Goal: Information Seeking & Learning: Learn about a topic

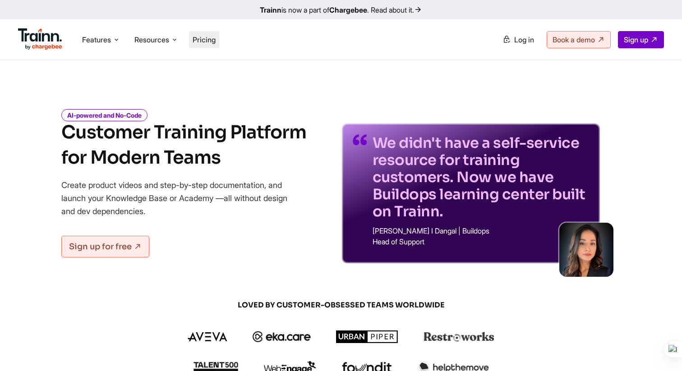
click at [202, 40] on span "Pricing" at bounding box center [204, 39] width 23 height 9
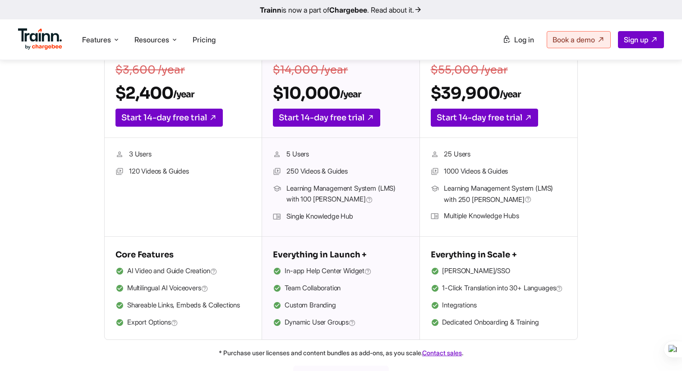
scroll to position [221, 0]
drag, startPoint x: 443, startPoint y: 153, endPoint x: 487, endPoint y: 152, distance: 44.2
click at [487, 152] on li "25 Users" at bounding box center [499, 154] width 136 height 12
click at [487, 151] on li "25 Users" at bounding box center [499, 154] width 136 height 12
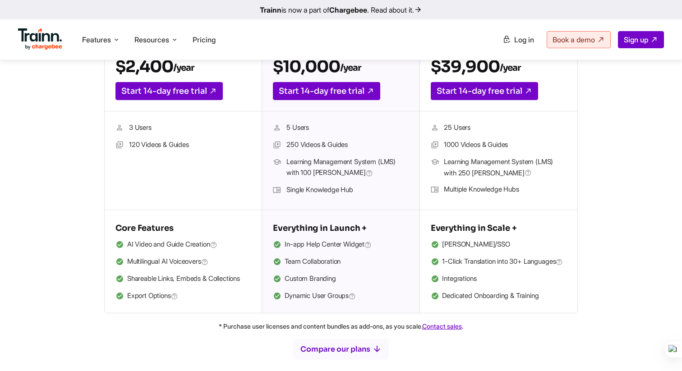
click at [459, 153] on ul "25 Users 1000 Videos & Guides Learning Management System (LMS) with 250 MAUs Mu…" at bounding box center [499, 160] width 136 height 77
drag, startPoint x: 445, startPoint y: 147, endPoint x: 521, endPoint y: 149, distance: 76.7
click at [521, 149] on li "1000 Videos & Guides" at bounding box center [499, 145] width 136 height 12
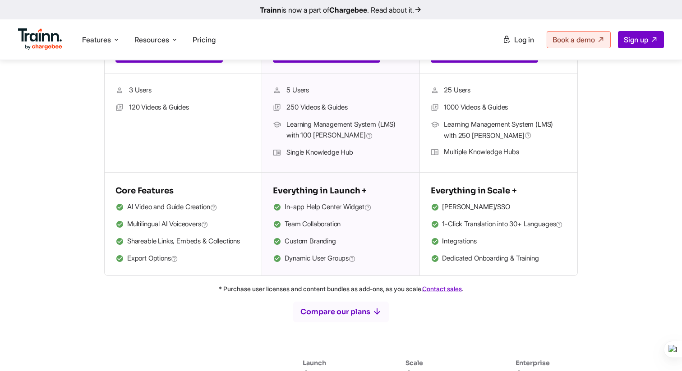
scroll to position [286, 0]
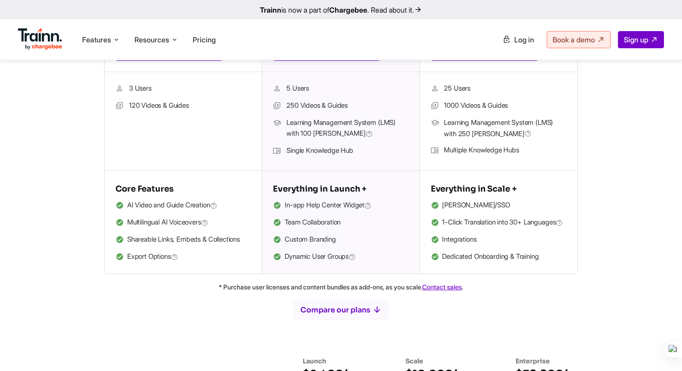
drag, startPoint x: 441, startPoint y: 207, endPoint x: 486, endPoint y: 210, distance: 44.7
click at [486, 210] on li "SAML/SSO" at bounding box center [499, 206] width 136 height 12
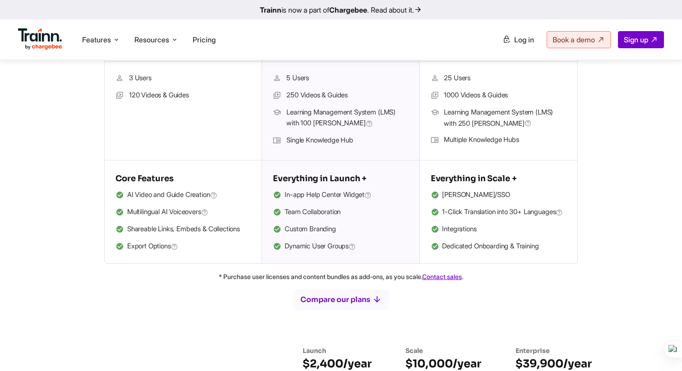
scroll to position [298, 0]
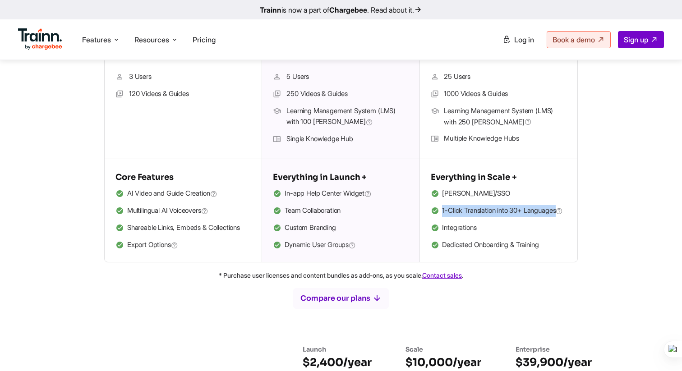
drag, startPoint x: 441, startPoint y: 213, endPoint x: 564, endPoint y: 206, distance: 122.8
click at [564, 206] on li "1-Click Translation into 30+ Languages" at bounding box center [499, 211] width 136 height 12
click at [482, 217] on span "1-Click Translation into 30+ Languages" at bounding box center [502, 211] width 121 height 12
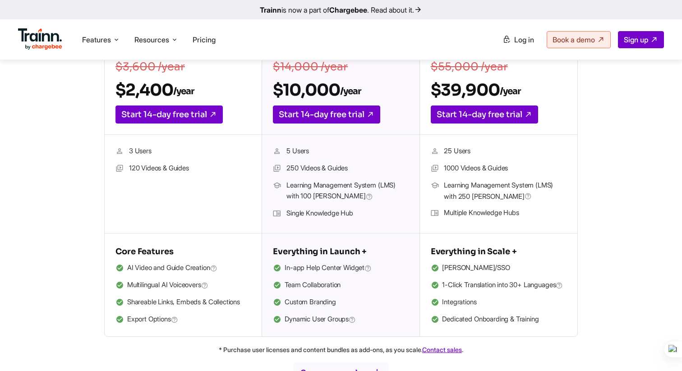
scroll to position [225, 0]
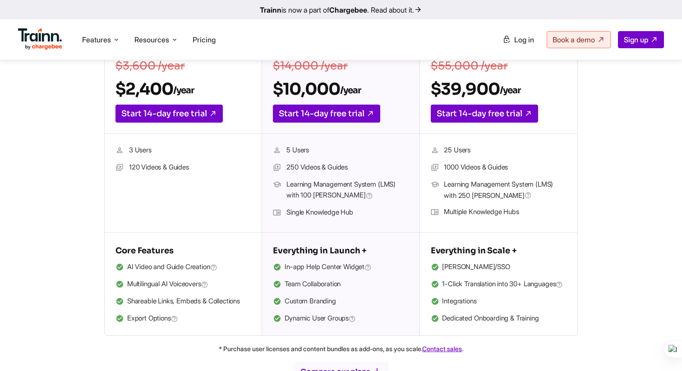
drag, startPoint x: 449, startPoint y: 169, endPoint x: 511, endPoint y: 168, distance: 62.7
click at [511, 168] on li "1000 Videos & Guides" at bounding box center [499, 168] width 136 height 12
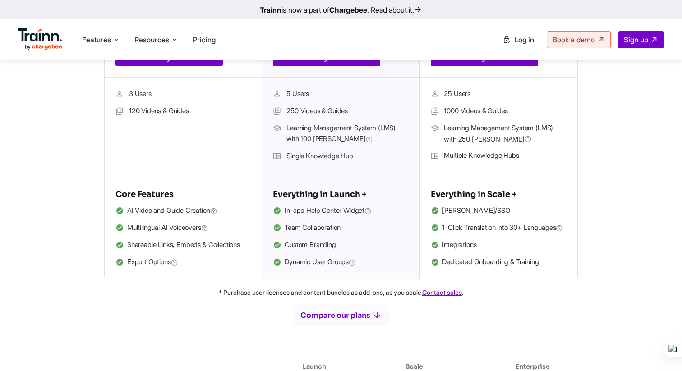
scroll to position [281, 0]
